Goal: Answer question/provide support: Share knowledge or assist other users

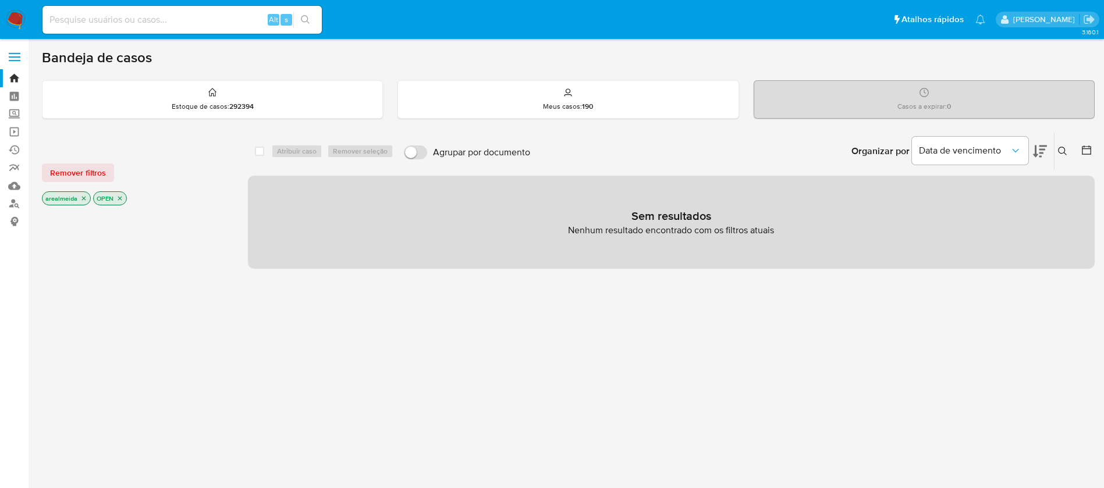
click at [84, 198] on icon "close-filter" at bounding box center [83, 198] width 7 height 7
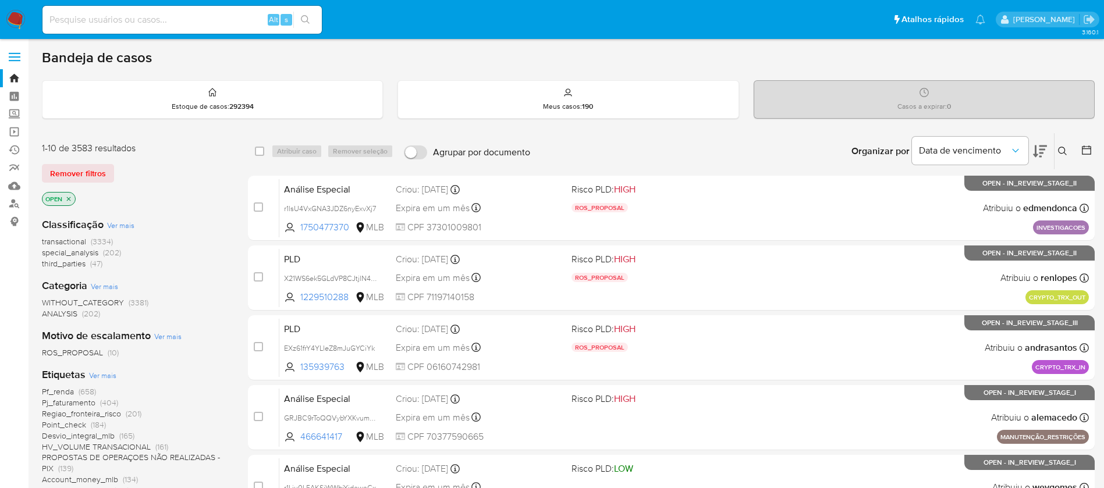
click at [70, 238] on span "transactional" at bounding box center [64, 242] width 44 height 12
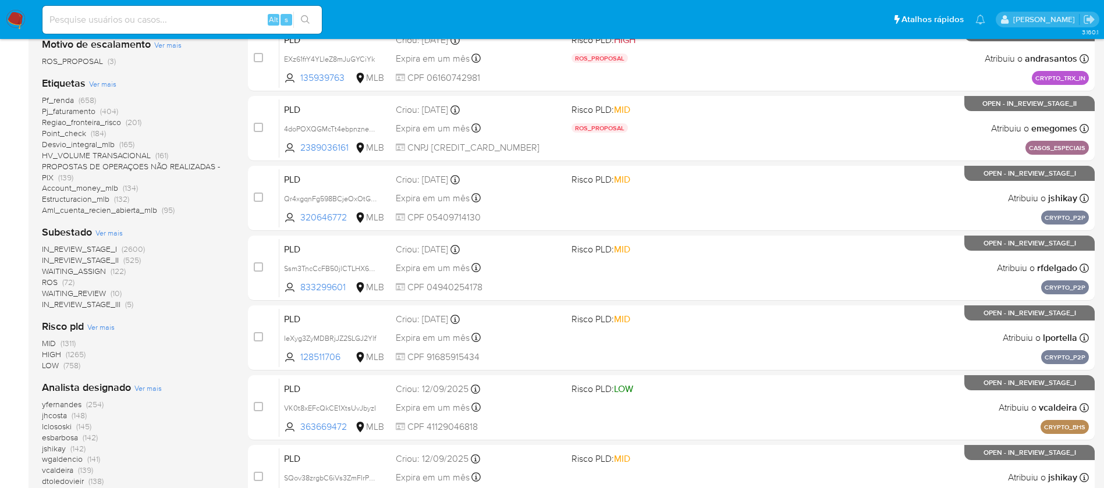
scroll to position [123, 0]
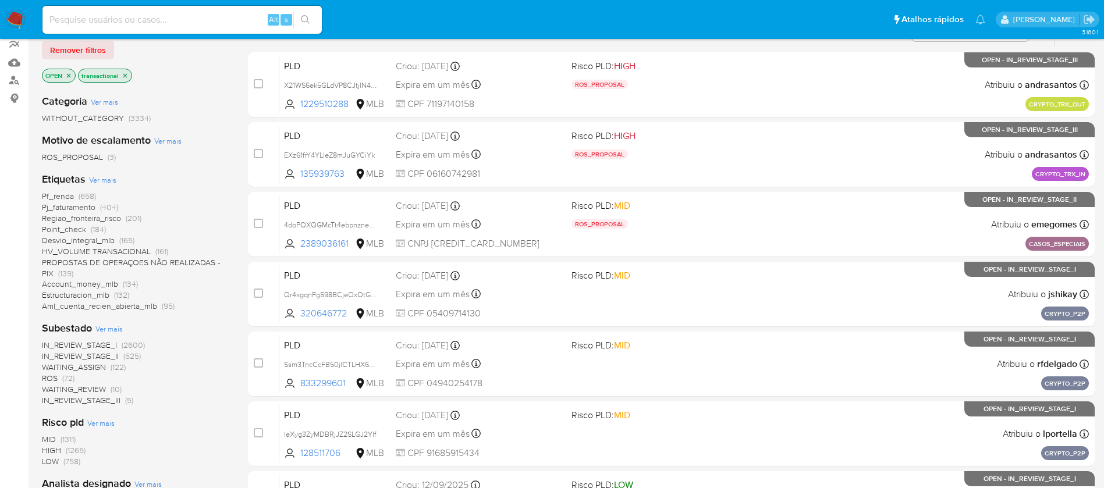
click at [59, 196] on span "Pf_renda" at bounding box center [58, 196] width 32 height 12
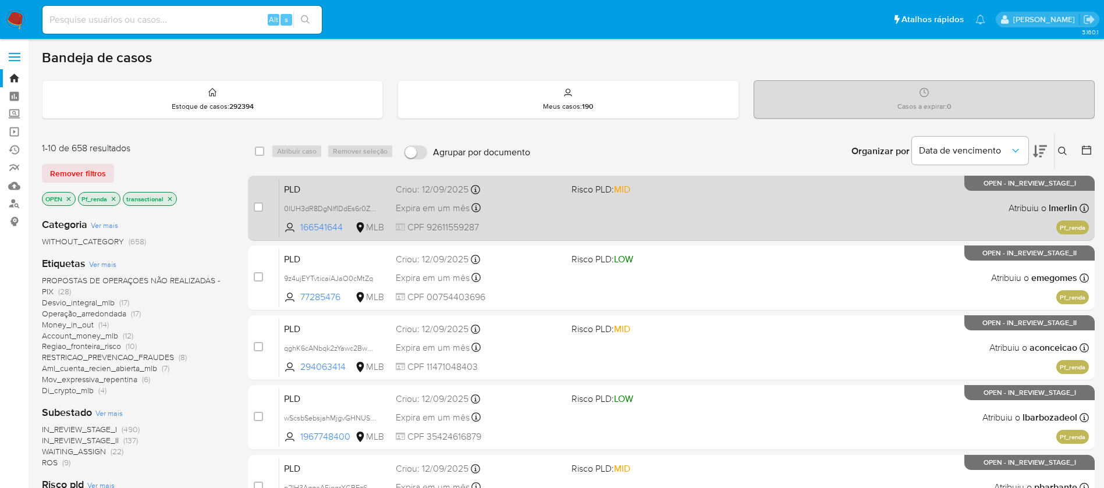
click at [519, 212] on div "Expira em um mês Expira em 27/10/2025 00:40:19" at bounding box center [479, 208] width 166 height 16
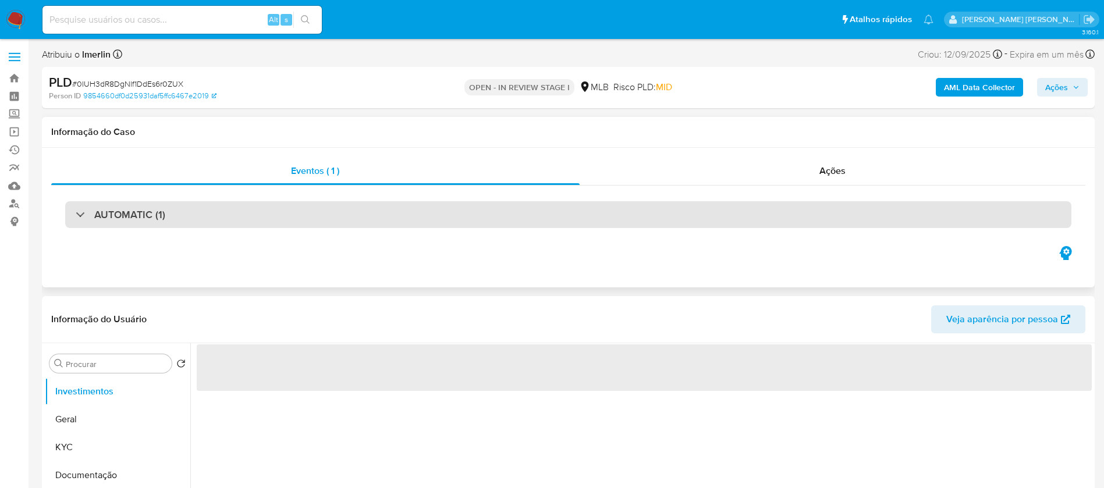
select select "10"
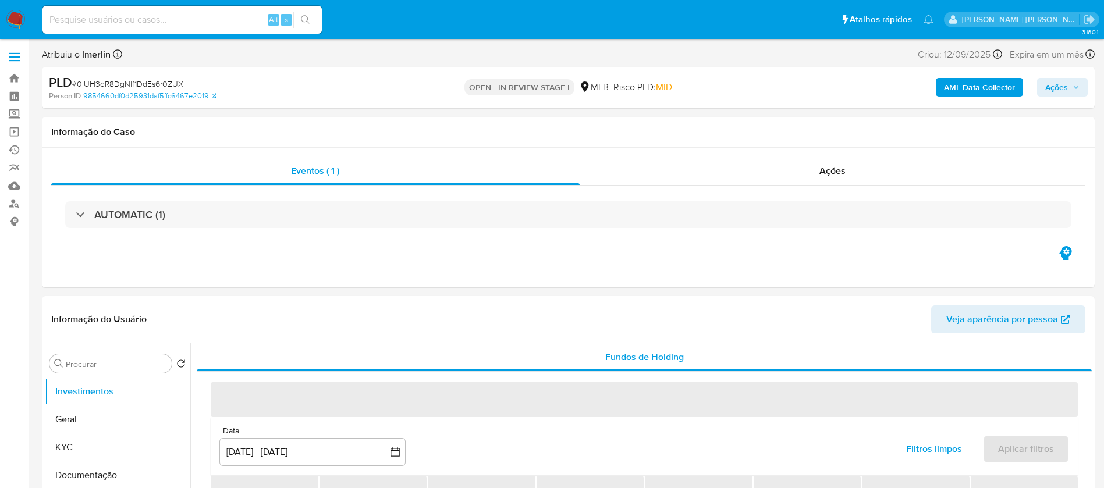
click at [981, 86] on b "AML Data Collector" at bounding box center [979, 87] width 71 height 19
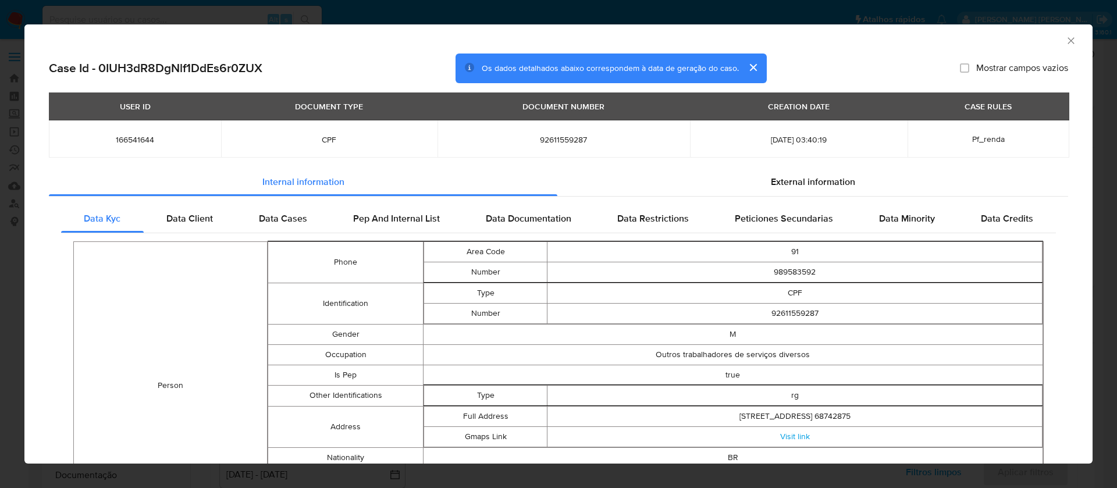
click at [83, 69] on h2 "Case Id - 0IUH3dR8DgNlf1DdEs6r0ZUX" at bounding box center [156, 68] width 214 height 15
click at [29, 70] on div "Case Id - 0IUH3dR8DgNlf1DdEs6r0ZUX Os dados detalhados abaixo correspondem à da…" at bounding box center [558, 395] width 1069 height 682
click at [1066, 35] on icon "Fechar a janela" at bounding box center [1072, 41] width 12 height 12
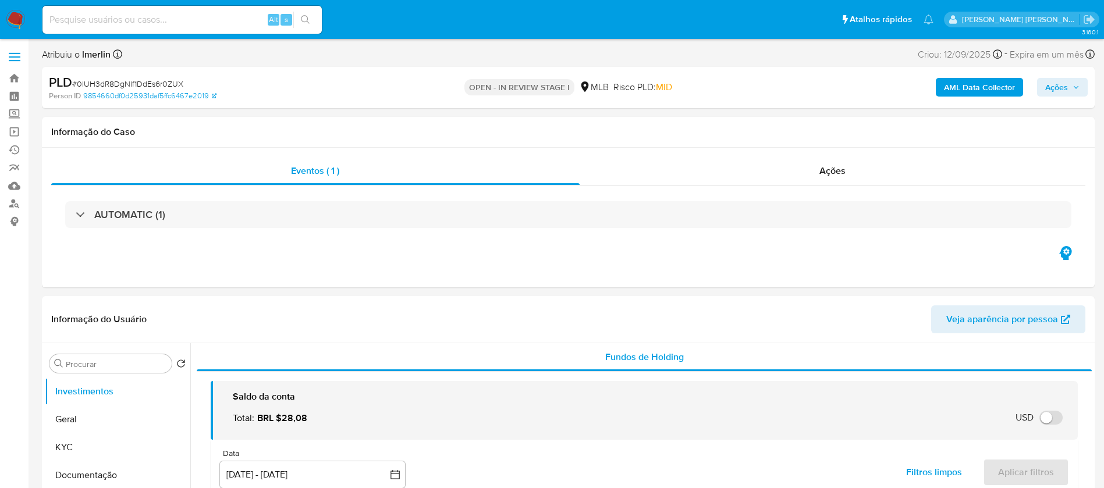
click at [989, 88] on b "AML Data Collector" at bounding box center [979, 87] width 71 height 19
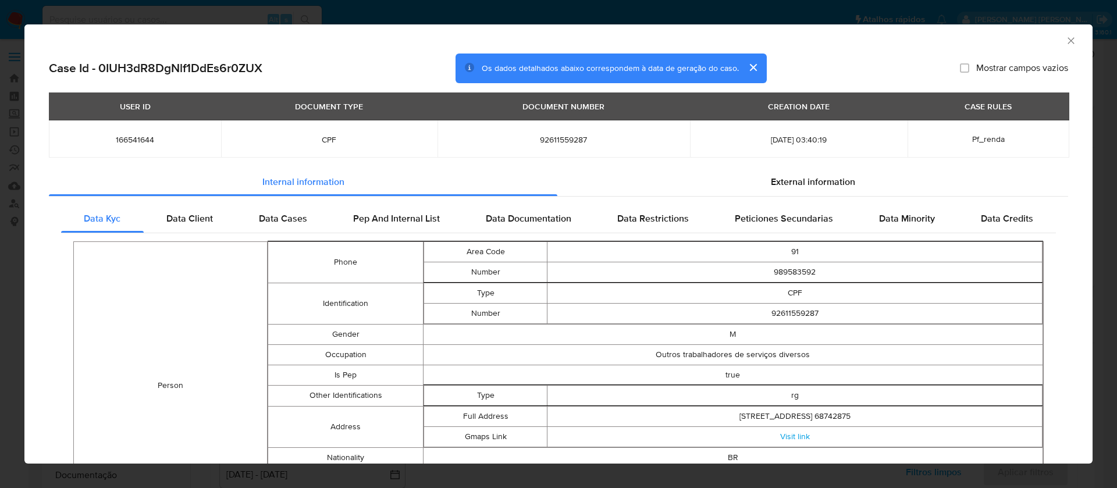
click at [125, 107] on div "USER ID" at bounding box center [135, 107] width 45 height 20
click at [786, 181] on span "External information" at bounding box center [813, 181] width 84 height 13
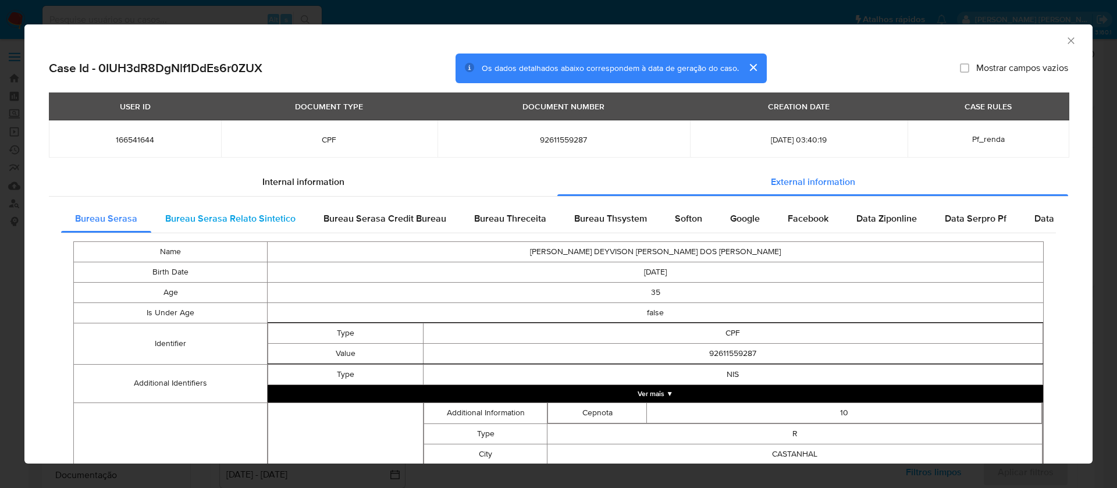
click at [197, 215] on span "Bureau Serasa Relato Sintetico" at bounding box center [230, 218] width 130 height 13
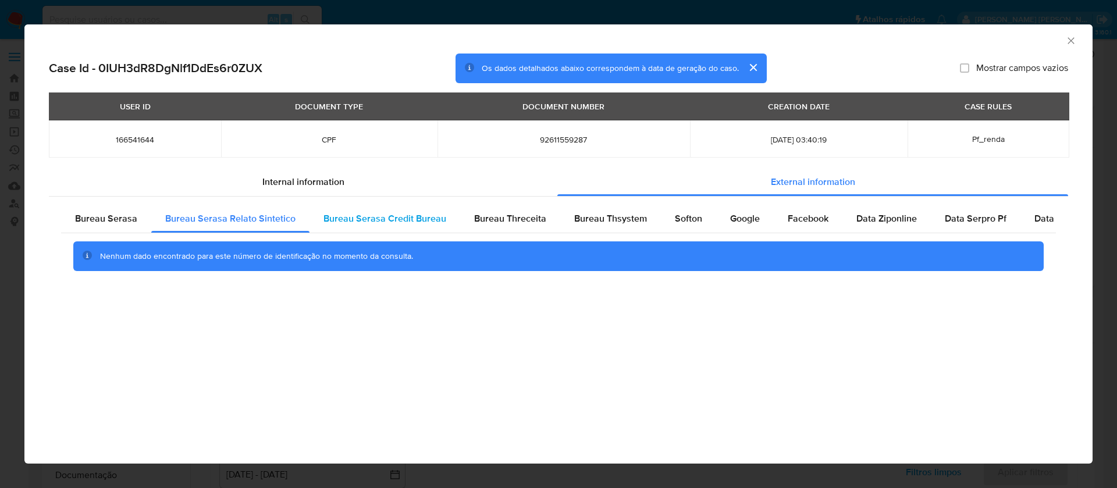
click at [346, 218] on span "Bureau Serasa Credit Bureau" at bounding box center [385, 218] width 123 height 13
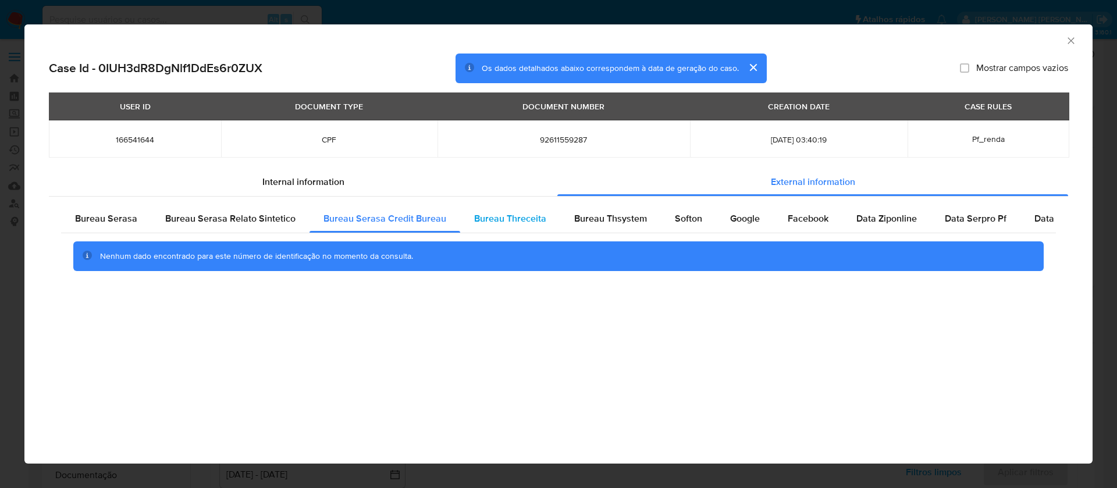
click at [510, 217] on span "Bureau Threceita" at bounding box center [510, 218] width 72 height 13
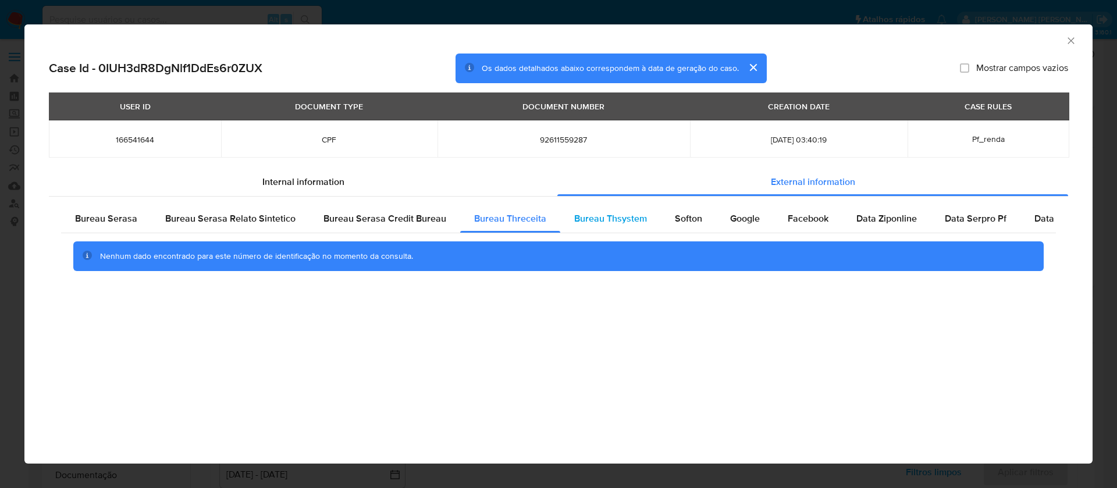
click at [599, 214] on span "Bureau Thsystem" at bounding box center [610, 218] width 73 height 13
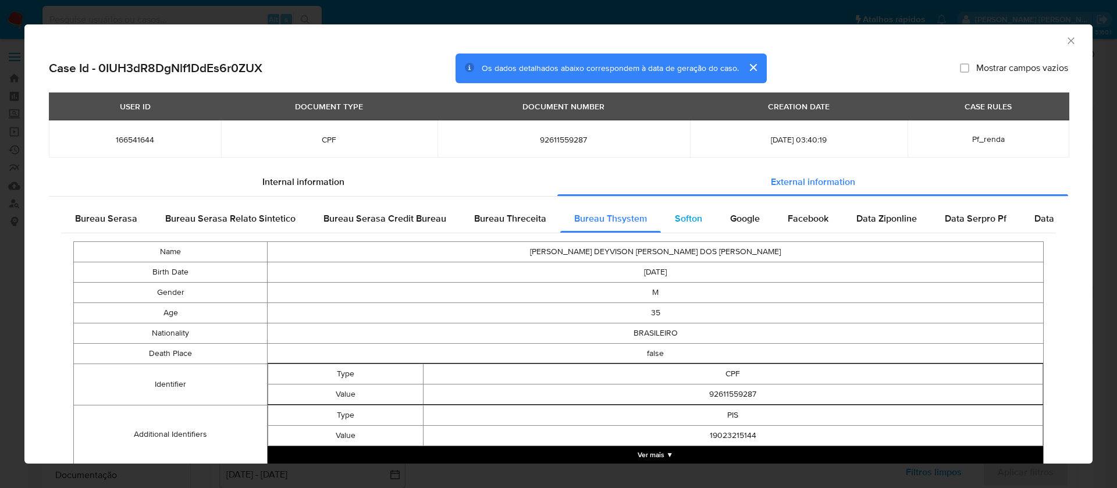
click at [675, 212] on span "Softon" at bounding box center [688, 218] width 27 height 13
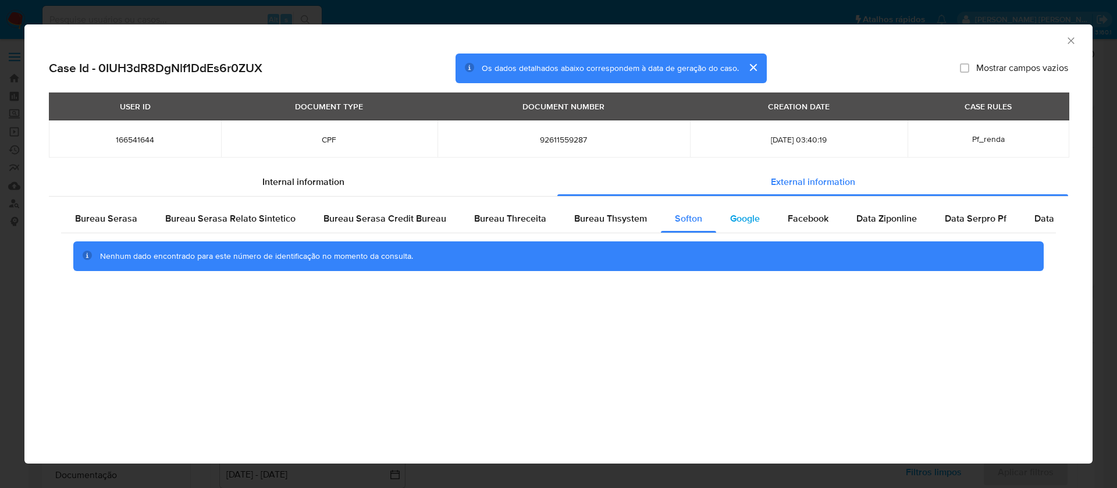
click at [744, 217] on span "Google" at bounding box center [745, 218] width 30 height 13
click at [803, 213] on span "Facebook" at bounding box center [808, 218] width 41 height 13
click at [889, 217] on span "Data Ziponline" at bounding box center [887, 218] width 61 height 13
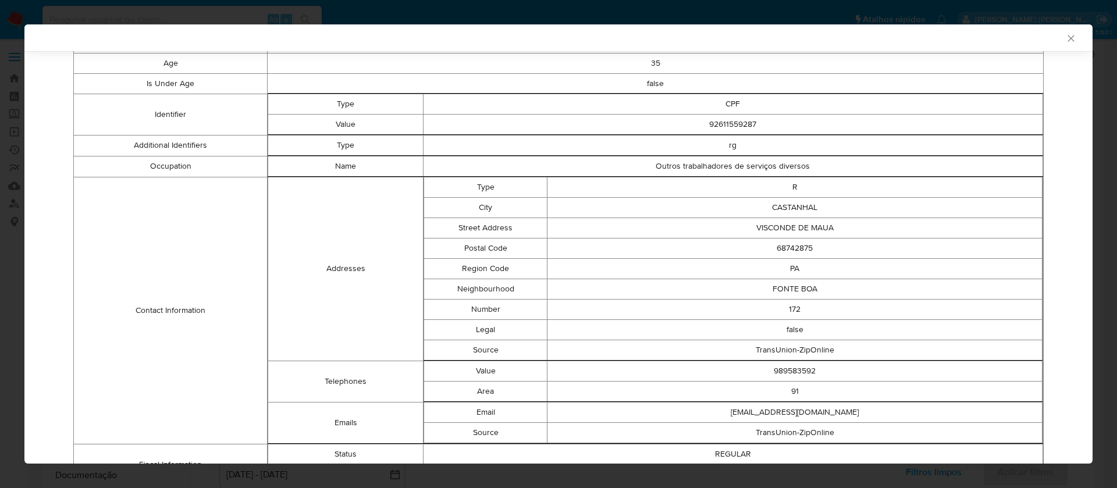
scroll to position [40, 0]
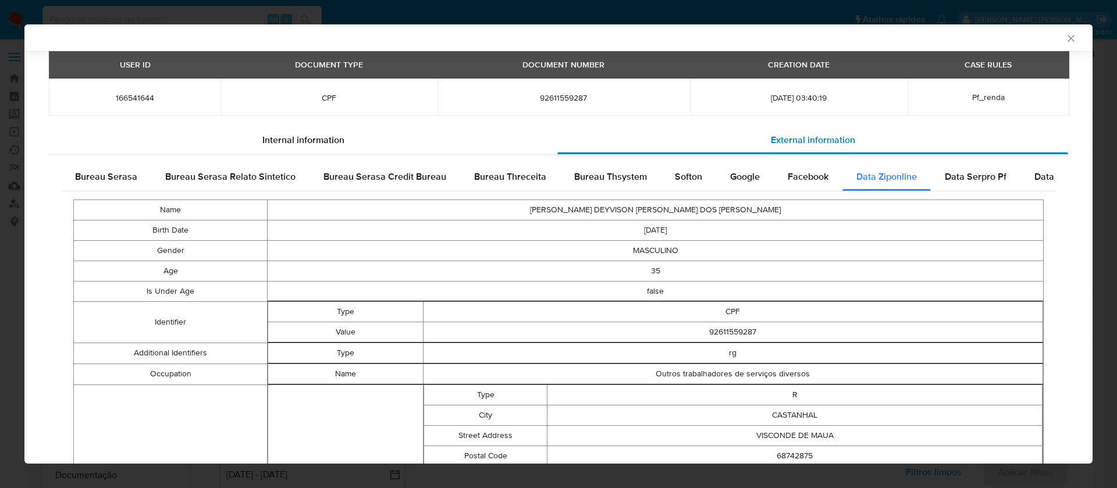
click at [952, 176] on span "Data Serpro Pf" at bounding box center [976, 176] width 62 height 13
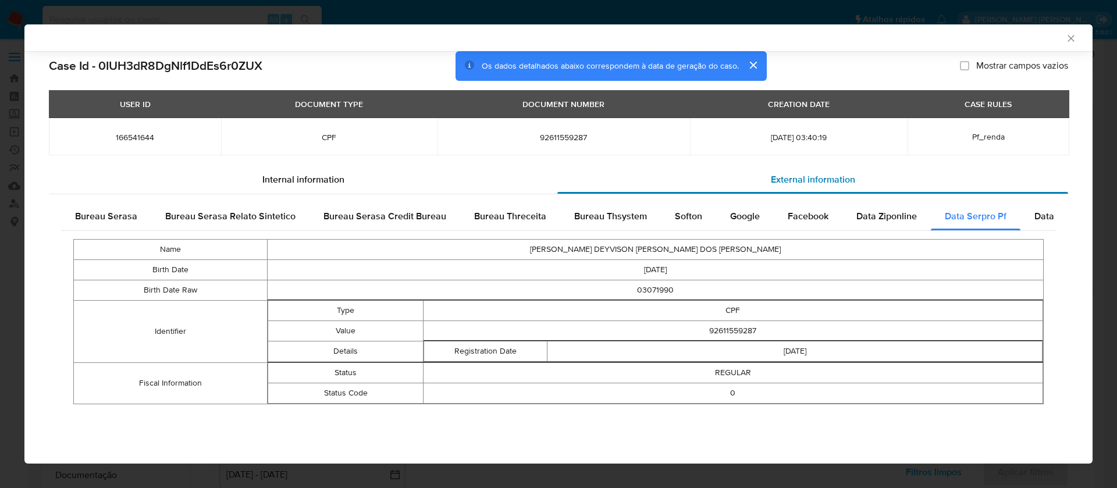
scroll to position [0, 0]
click at [1041, 214] on span "Data Serpro Pj" at bounding box center [1065, 216] width 61 height 13
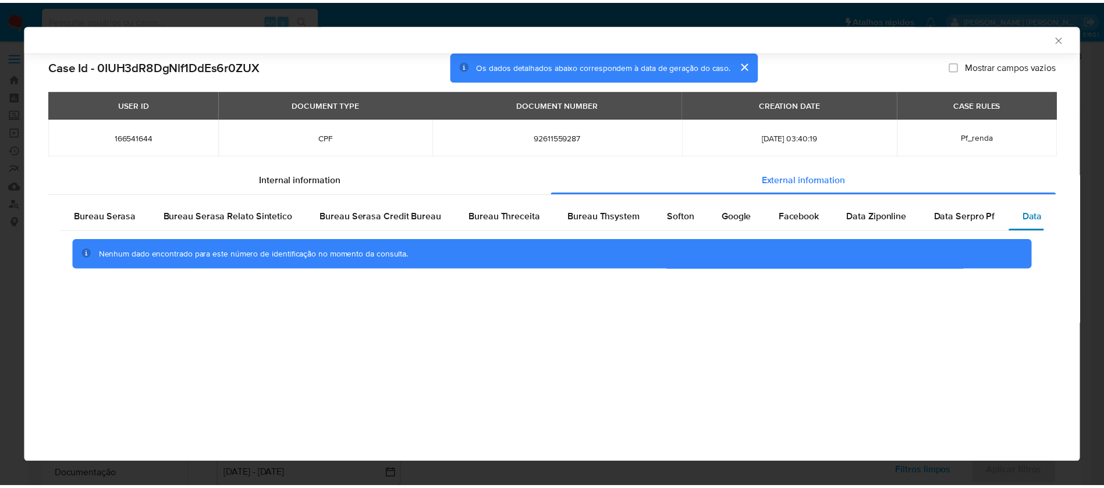
scroll to position [0, 46]
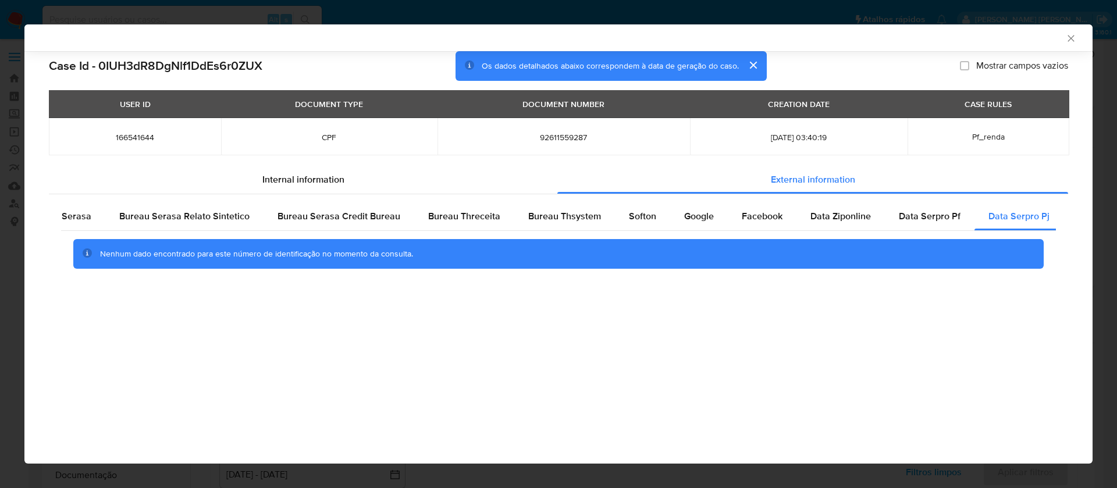
click at [748, 67] on button "cerrar" at bounding box center [753, 65] width 28 height 28
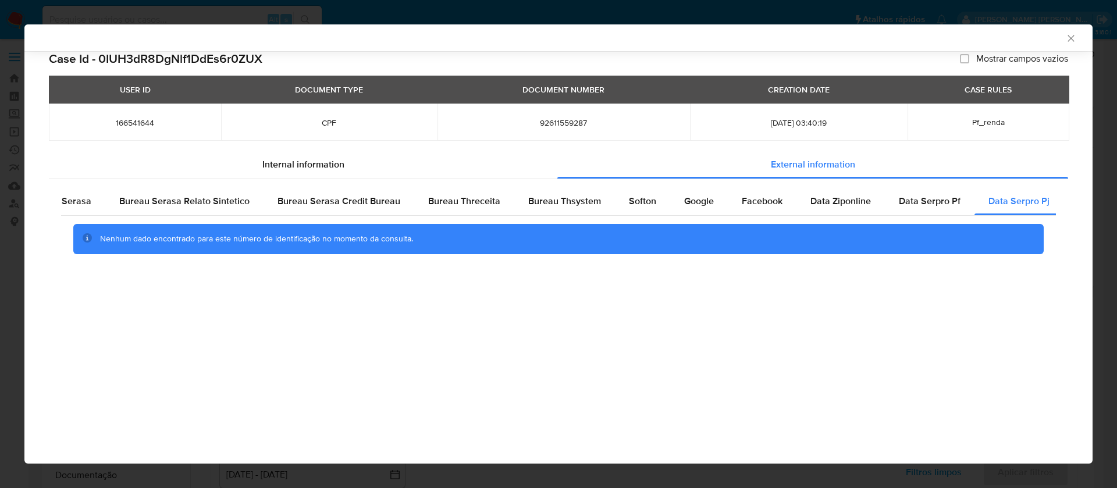
click at [1069, 36] on icon "Fechar a janela" at bounding box center [1072, 39] width 12 height 12
